Goal: Information Seeking & Learning: Learn about a topic

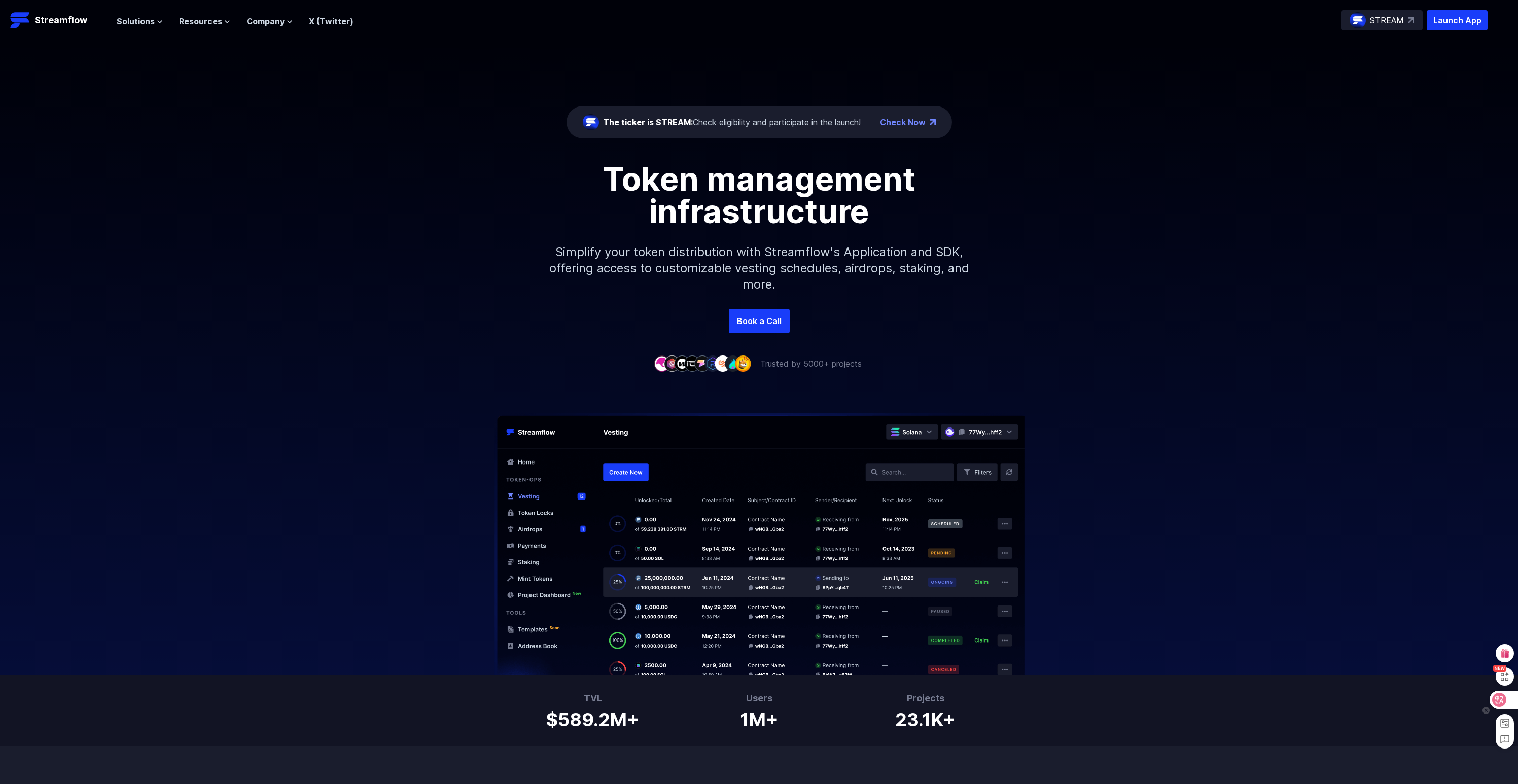
click at [1488, 699] on icon at bounding box center [1486, 700] width 7 height 7
click at [1502, 699] on icon at bounding box center [1500, 700] width 9 height 8
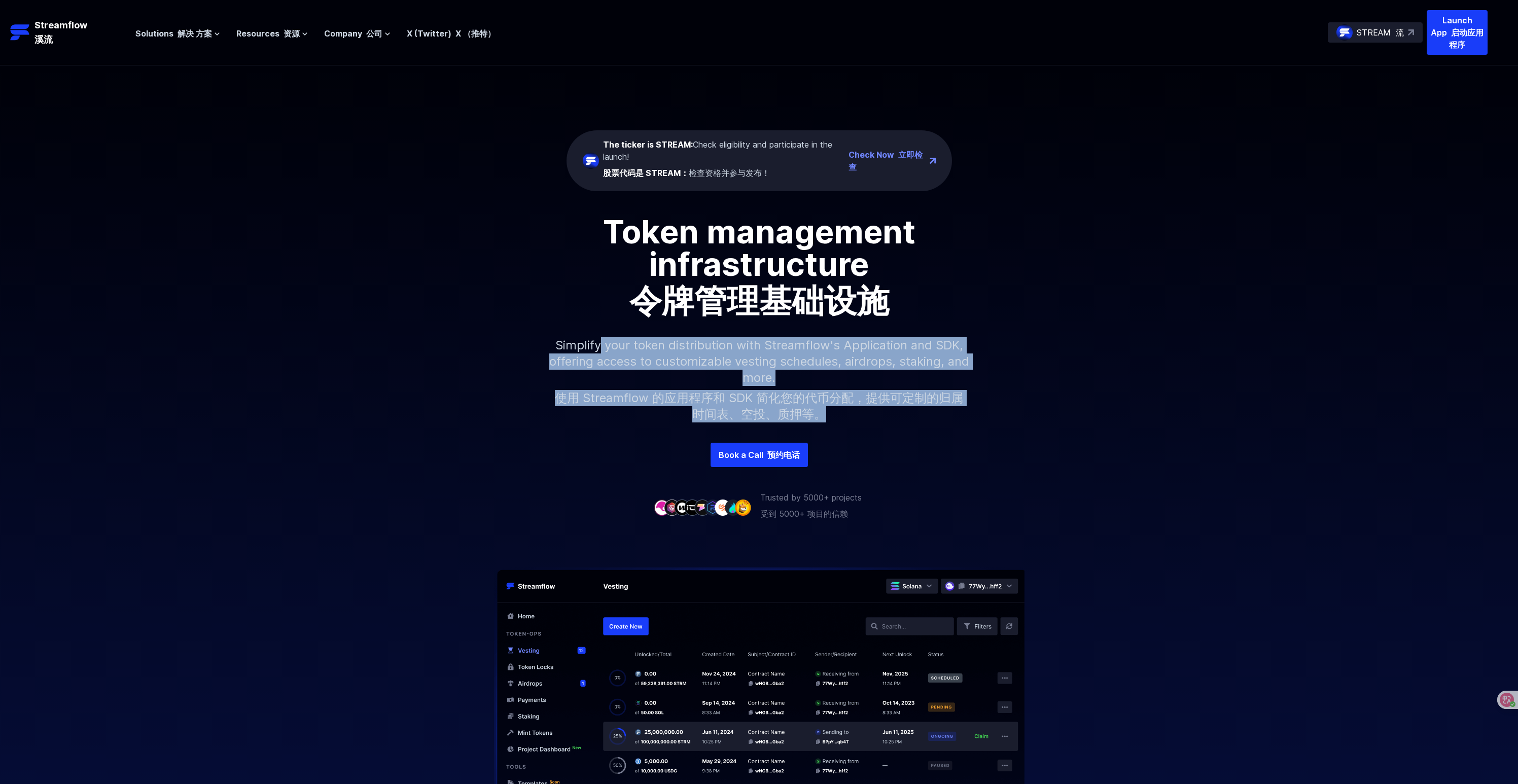
drag, startPoint x: 698, startPoint y: 366, endPoint x: 847, endPoint y: 409, distance: 155.1
click at [846, 409] on p "Simplify your token distribution with Streamflow's Application and SDK, offerin…" at bounding box center [759, 381] width 436 height 121
click at [847, 409] on font "使用 Streamflow 的应用程序和 SDK 简化您的代币分配，提供可定制的归属时间表、空投、质押等。" at bounding box center [759, 406] width 420 height 33
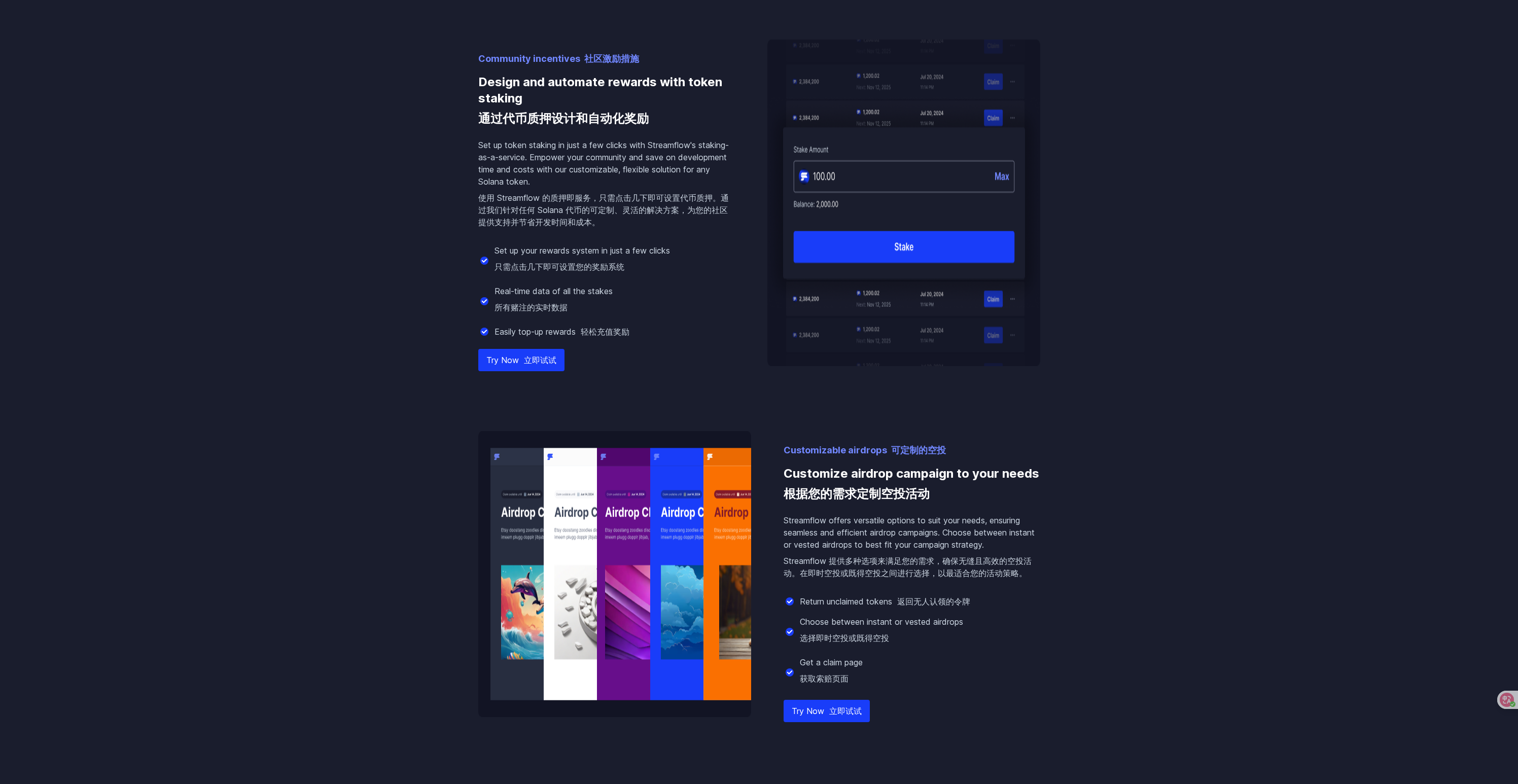
scroll to position [1213, 0]
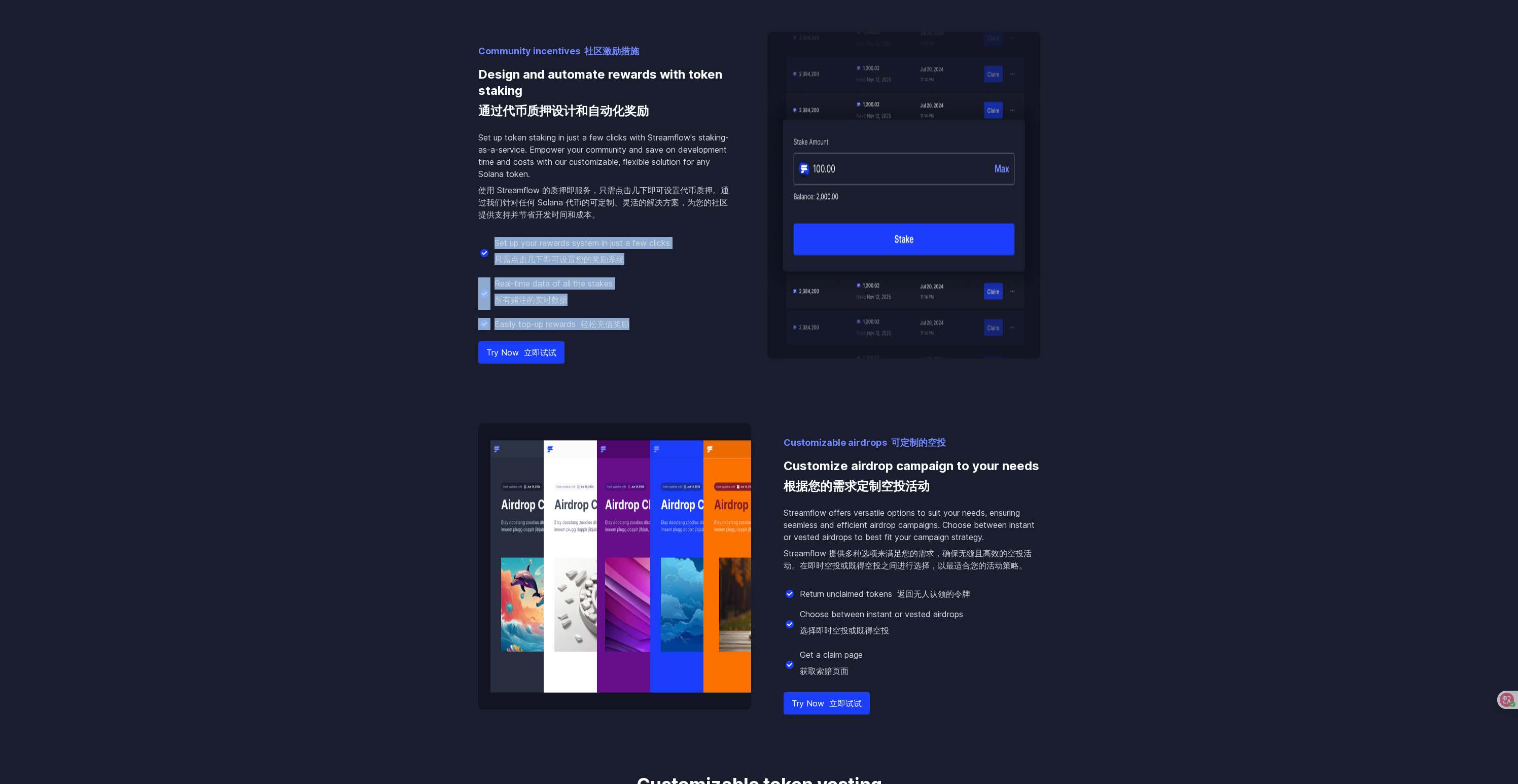
drag, startPoint x: 542, startPoint y: 251, endPoint x: 669, endPoint y: 326, distance: 147.5
click at [668, 327] on div "Set up your rewards system in just a few clicks 只需点击几下即可设置您的奖励系统 Real-time data…" at bounding box center [607, 284] width 257 height 93
click at [669, 326] on div "Easily top-up rewards 轻松充值奖励" at bounding box center [607, 324] width 257 height 12
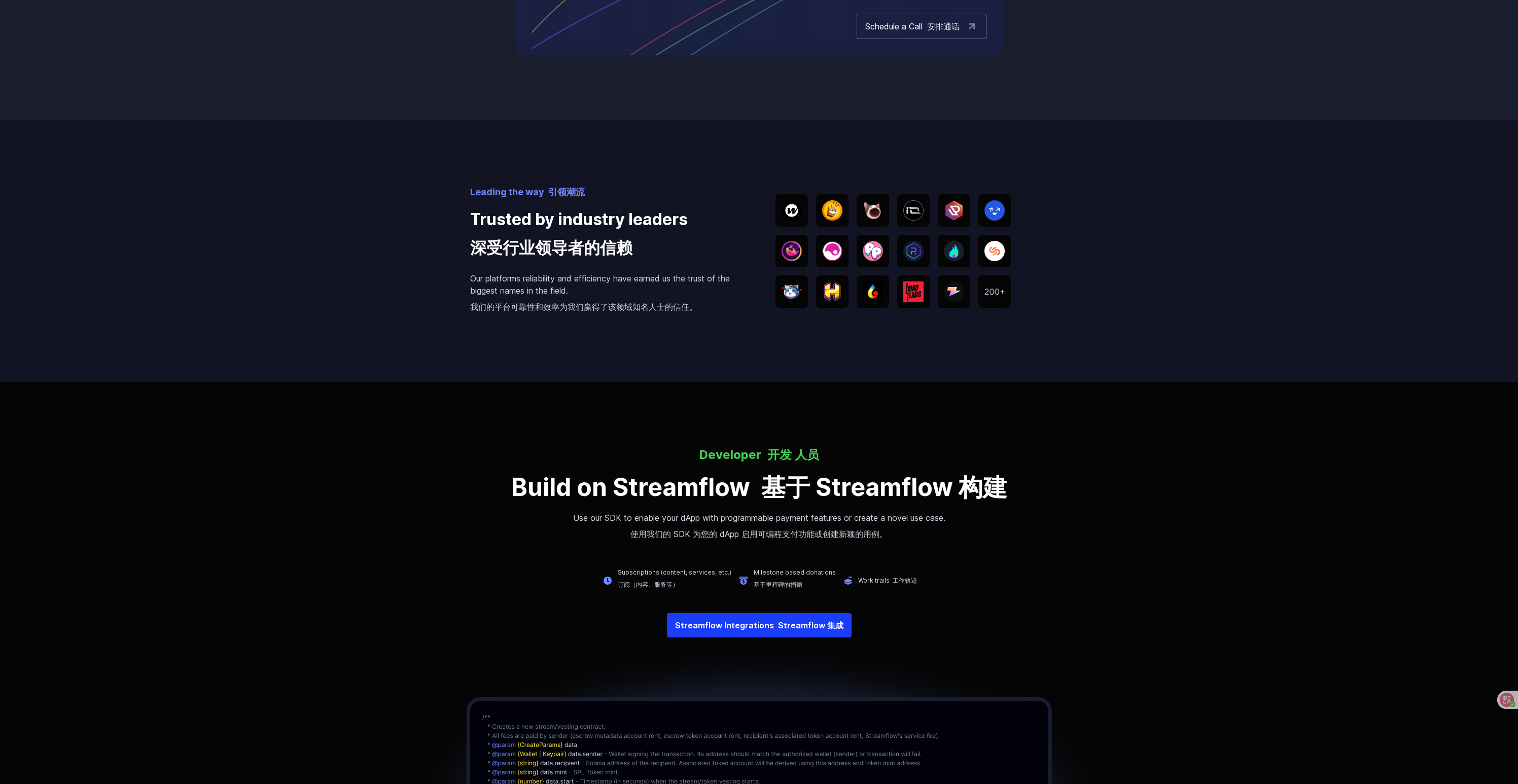
scroll to position [2663, 0]
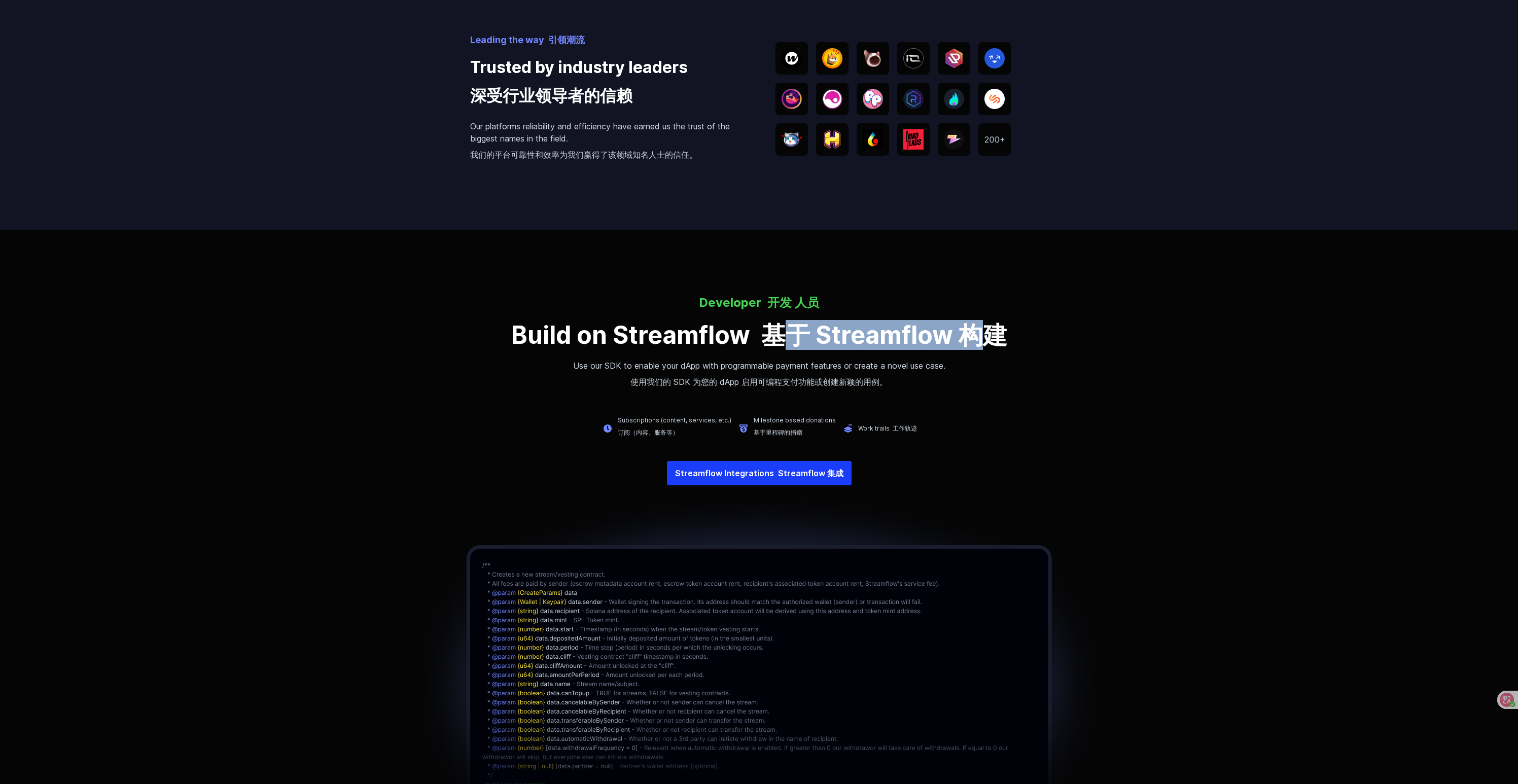
drag, startPoint x: 796, startPoint y: 336, endPoint x: 986, endPoint y: 336, distance: 190.0
click at [986, 336] on font "基于 Streamflow 构建" at bounding box center [884, 335] width 246 height 30
click at [981, 361] on p "Use our SDK to enable your dApp with programmable payment features or create a …" at bounding box center [759, 375] width 1518 height 33
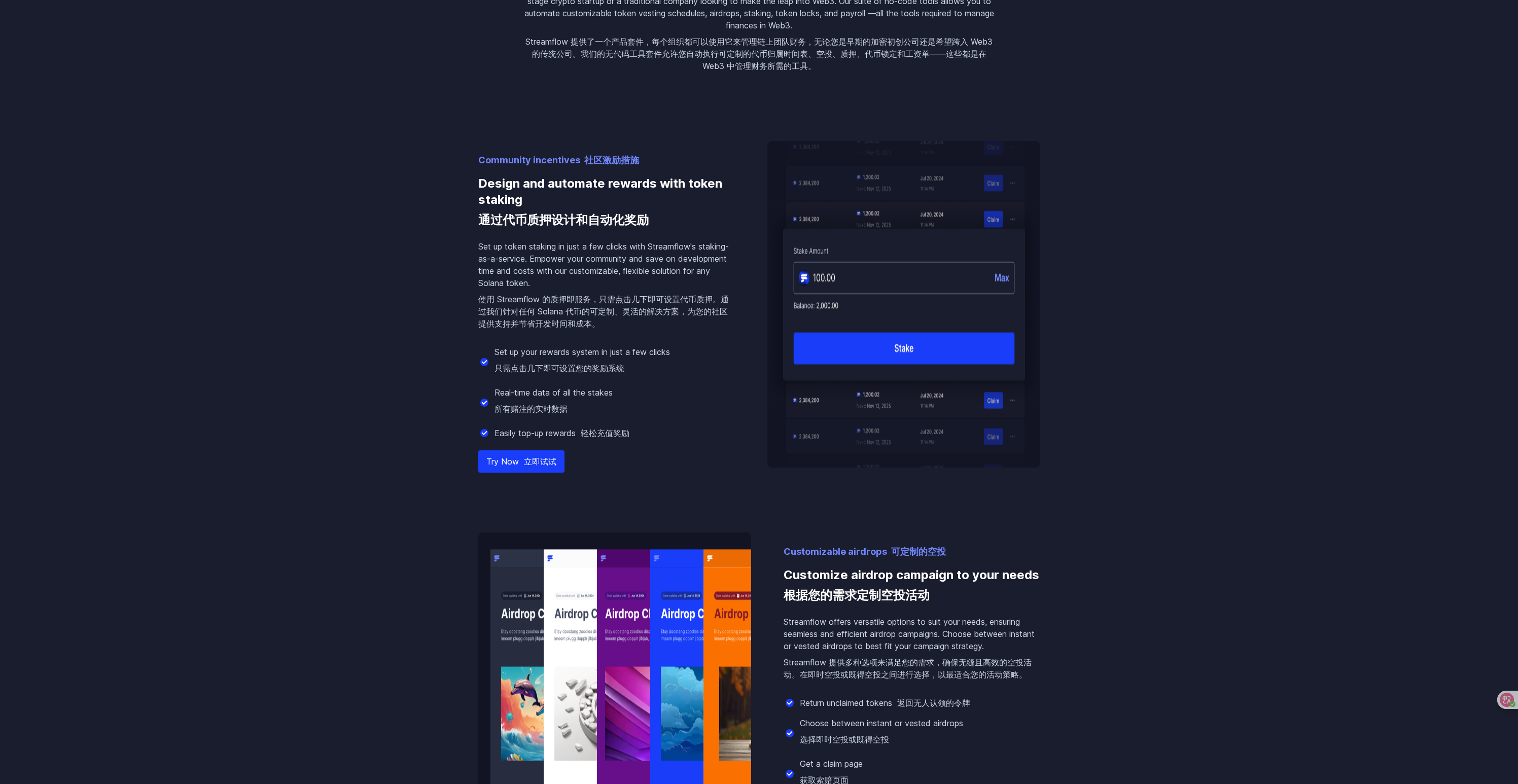
scroll to position [1174, 0]
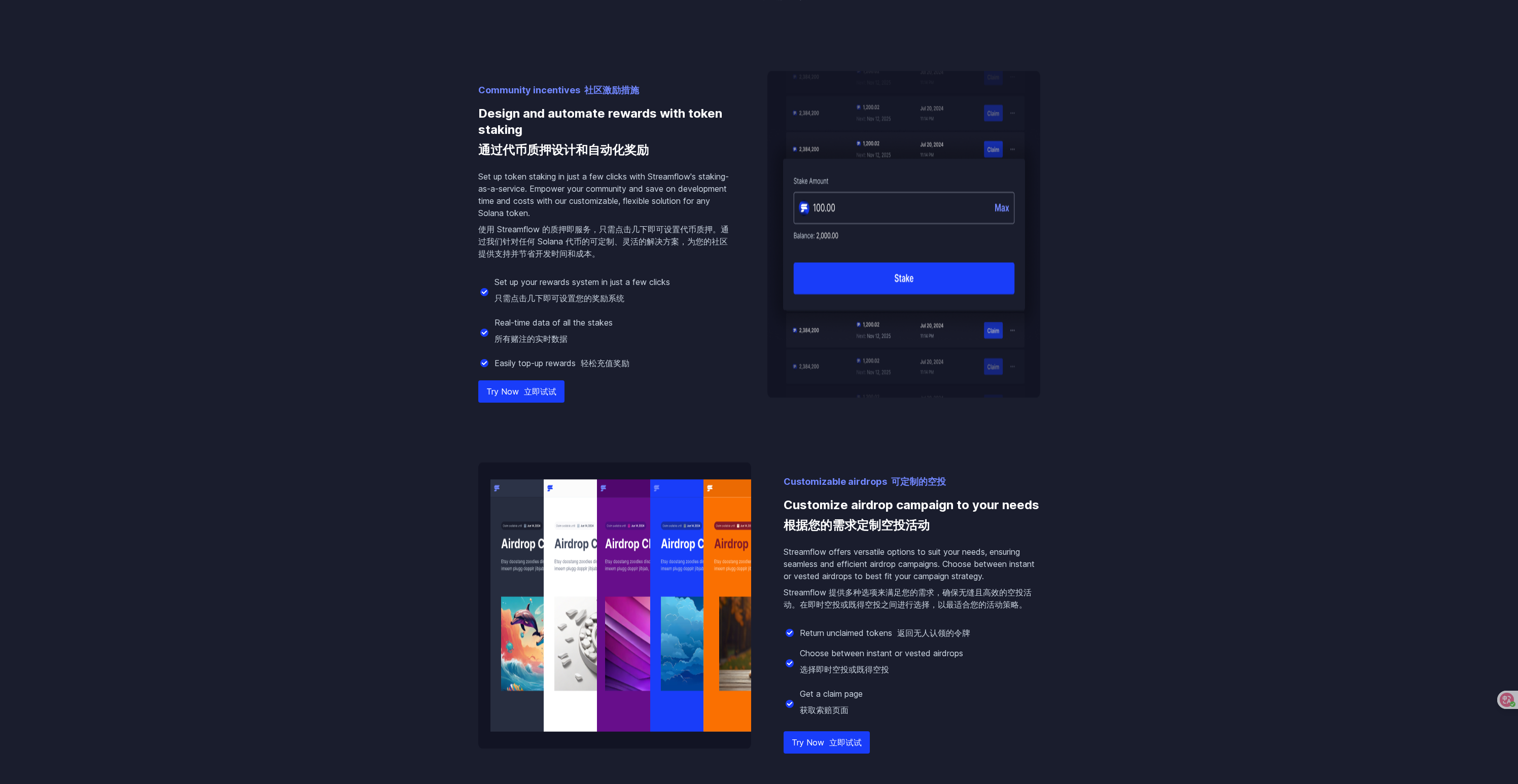
click at [520, 391] on font at bounding box center [521, 391] width 5 height 10
